Goal: Complete application form

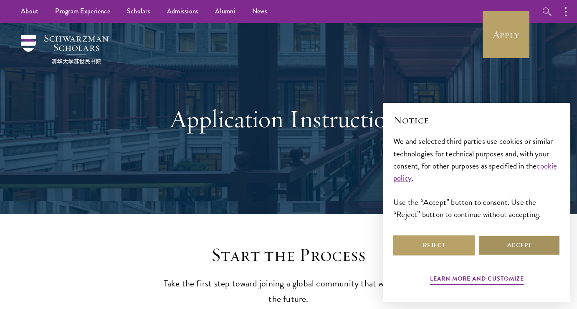
click at [536, 239] on button "Accept" at bounding box center [520, 245] width 82 height 20
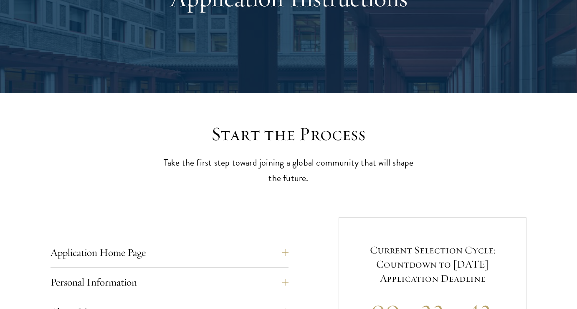
scroll to position [451, 0]
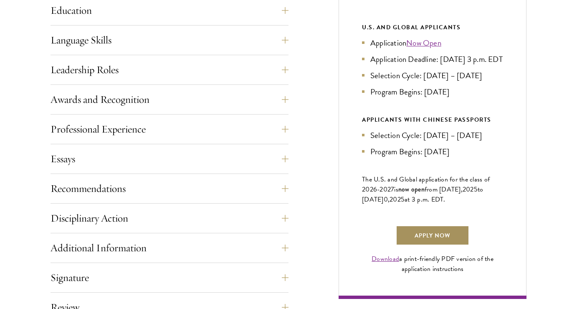
click at [423, 244] on link "Apply Now" at bounding box center [432, 235] width 73 height 20
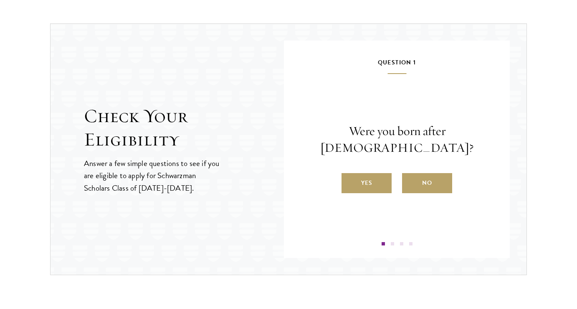
scroll to position [861, 0]
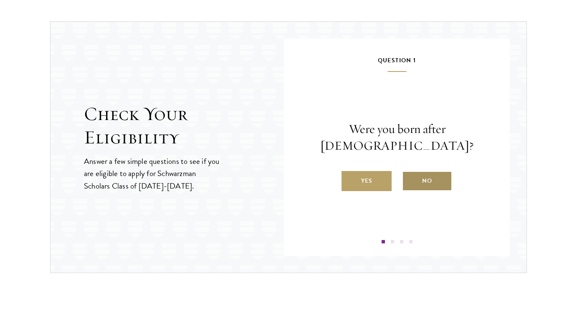
click at [413, 175] on label "No" at bounding box center [427, 181] width 50 height 20
click at [410, 175] on input "No" at bounding box center [406, 176] width 8 height 8
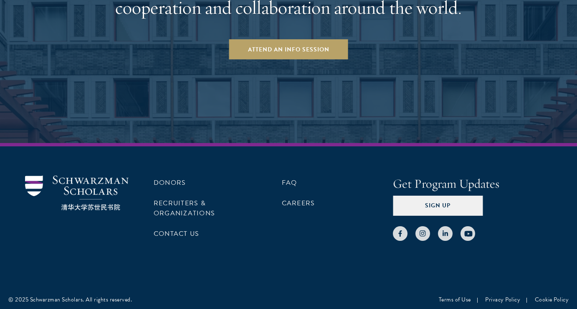
scroll to position [1665, 0]
